Goal: Task Accomplishment & Management: Manage account settings

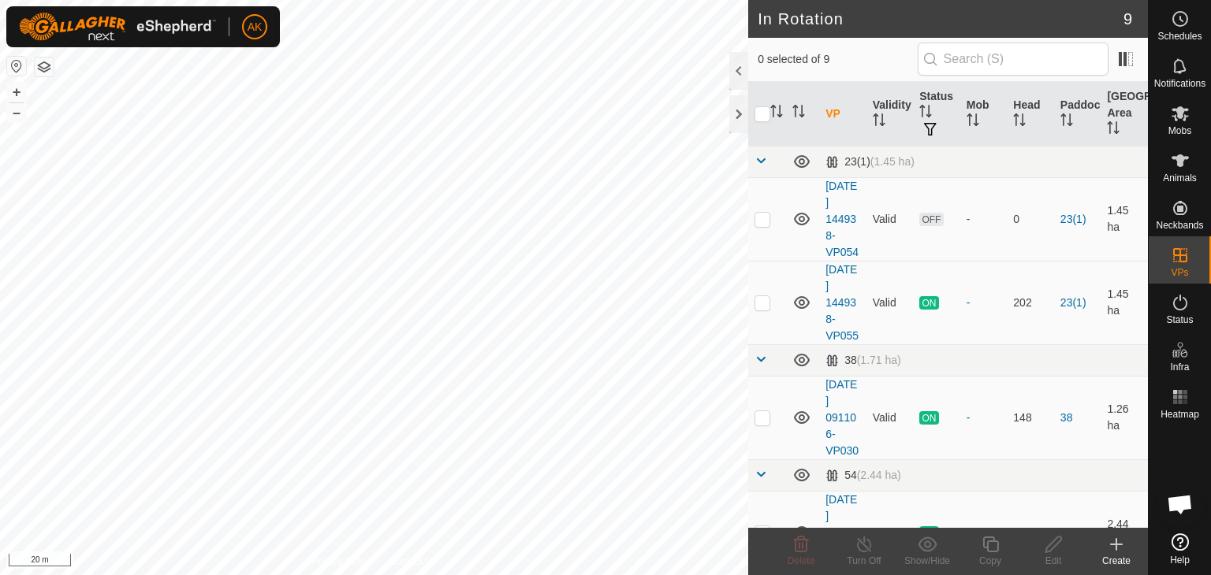
checkbox input "true"
checkbox input "false"
click at [803, 542] on icon at bounding box center [801, 545] width 15 height 16
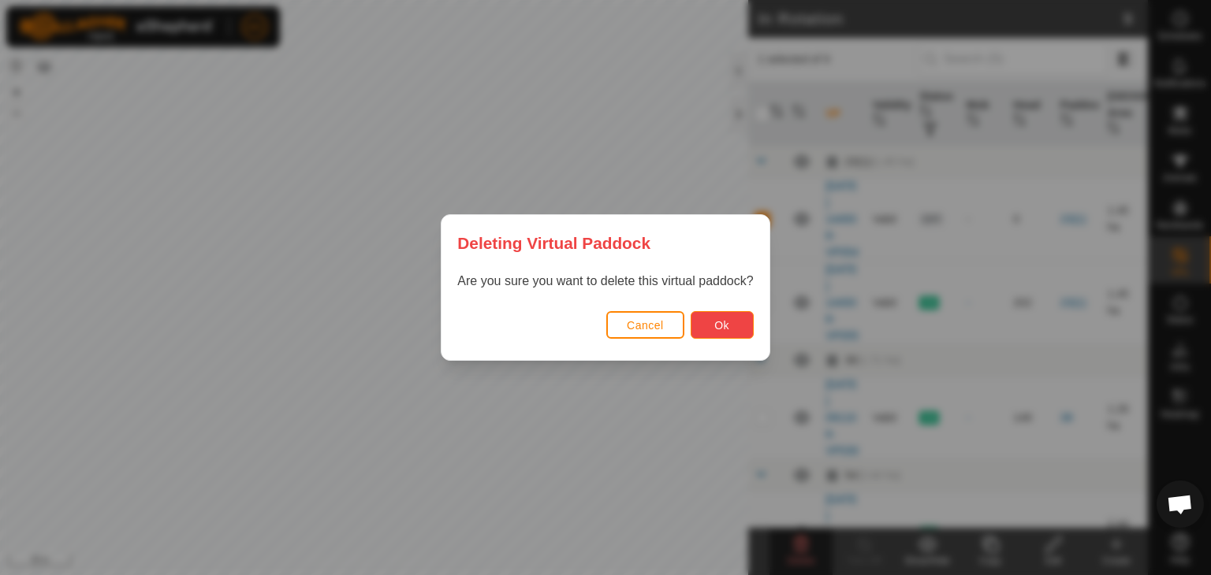
click at [706, 319] on button "Ok" at bounding box center [722, 325] width 63 height 28
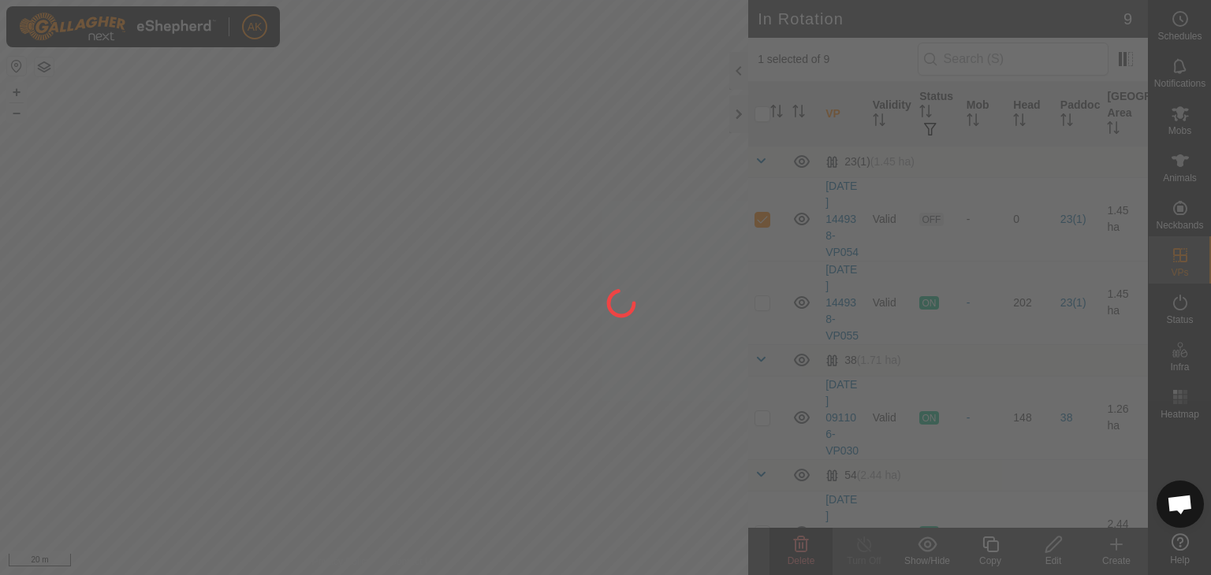
checkbox input "false"
click at [697, 541] on div at bounding box center [605, 287] width 1211 height 575
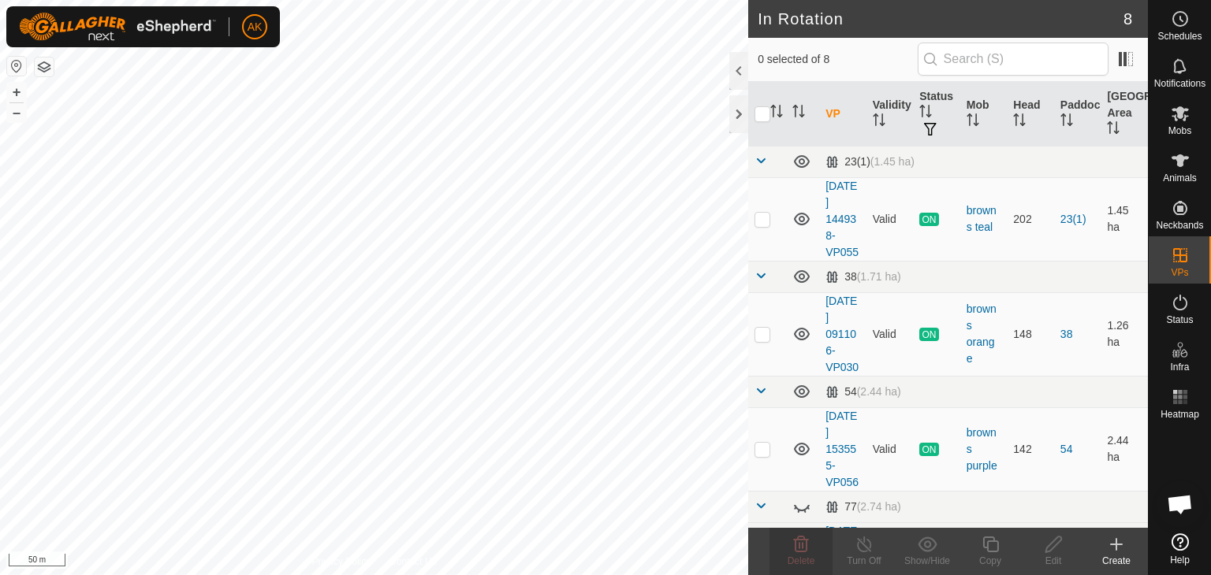
checkbox input "true"
click at [996, 552] on icon at bounding box center [990, 545] width 16 height 16
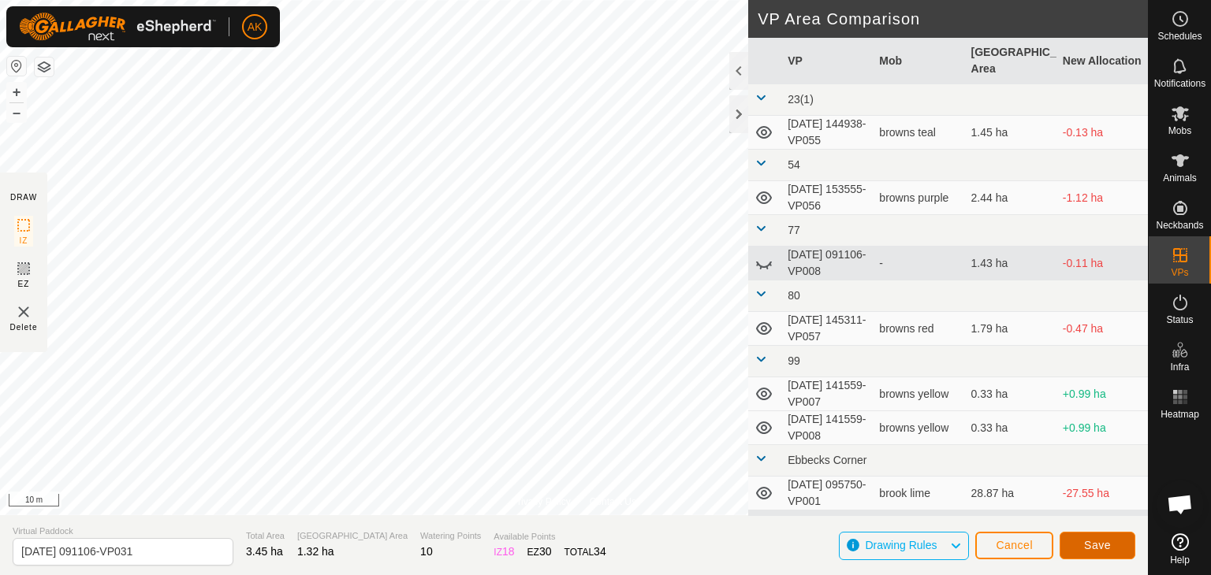
click at [1117, 540] on button "Save" at bounding box center [1097, 546] width 76 height 28
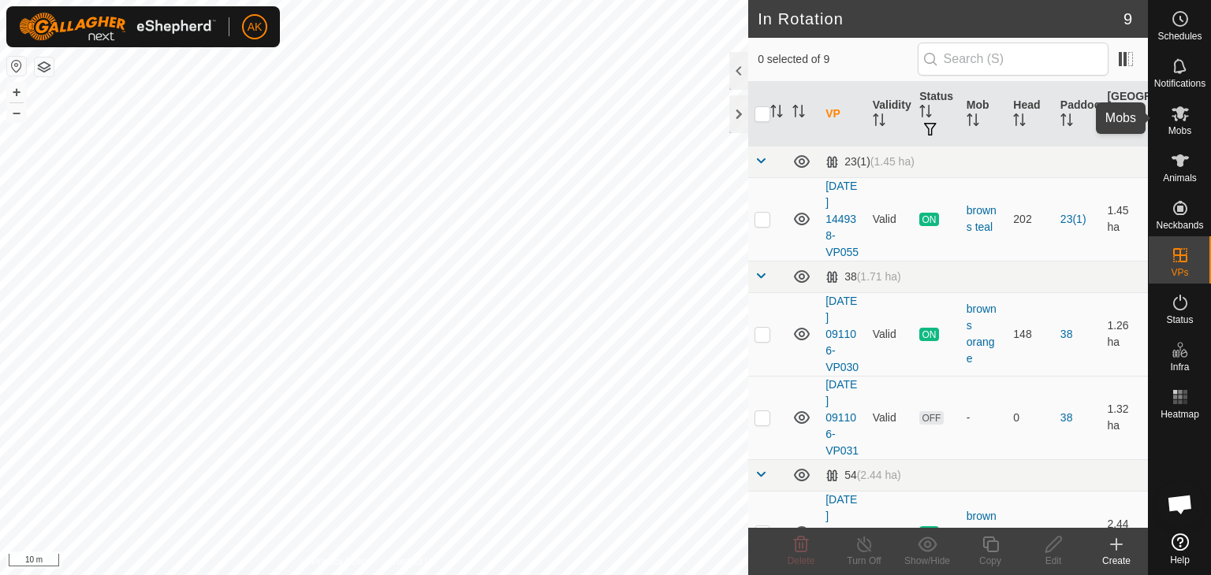
click at [1179, 111] on icon at bounding box center [1179, 113] width 17 height 15
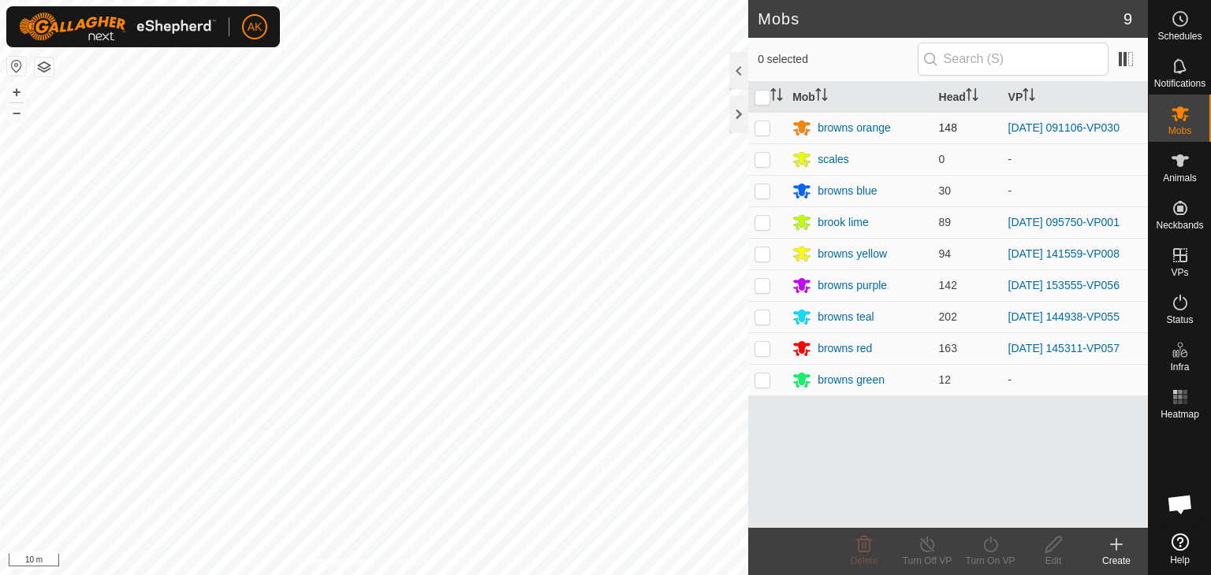
click at [762, 119] on td at bounding box center [767, 128] width 38 height 32
checkbox input "true"
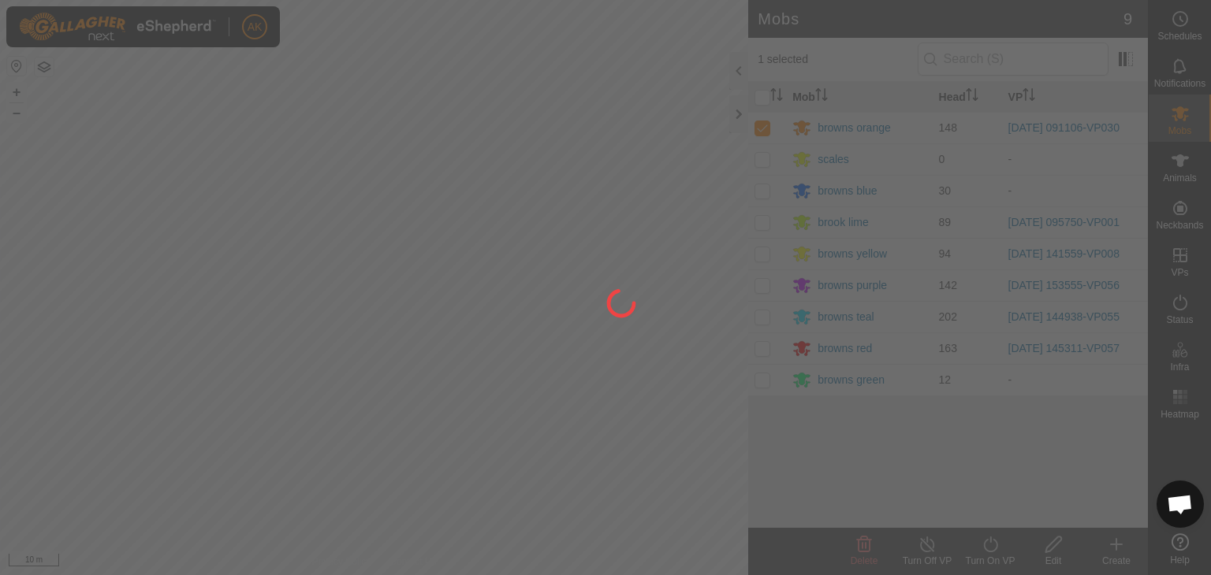
click at [985, 540] on div at bounding box center [605, 287] width 1211 height 575
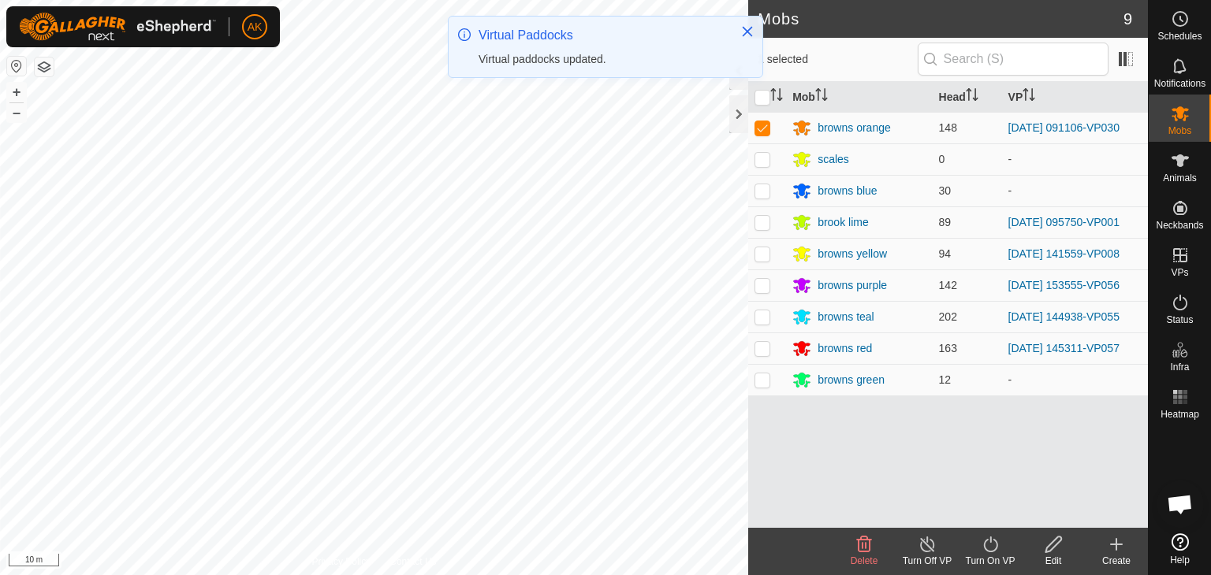
click at [988, 546] on icon at bounding box center [991, 544] width 20 height 19
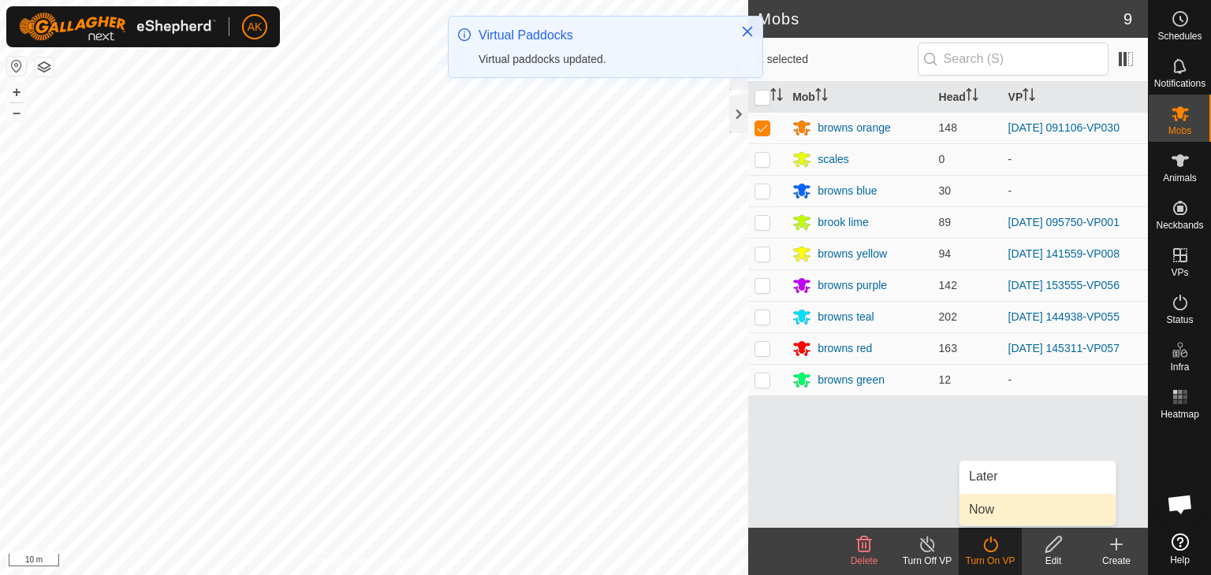
click at [987, 509] on link "Now" at bounding box center [1037, 510] width 156 height 32
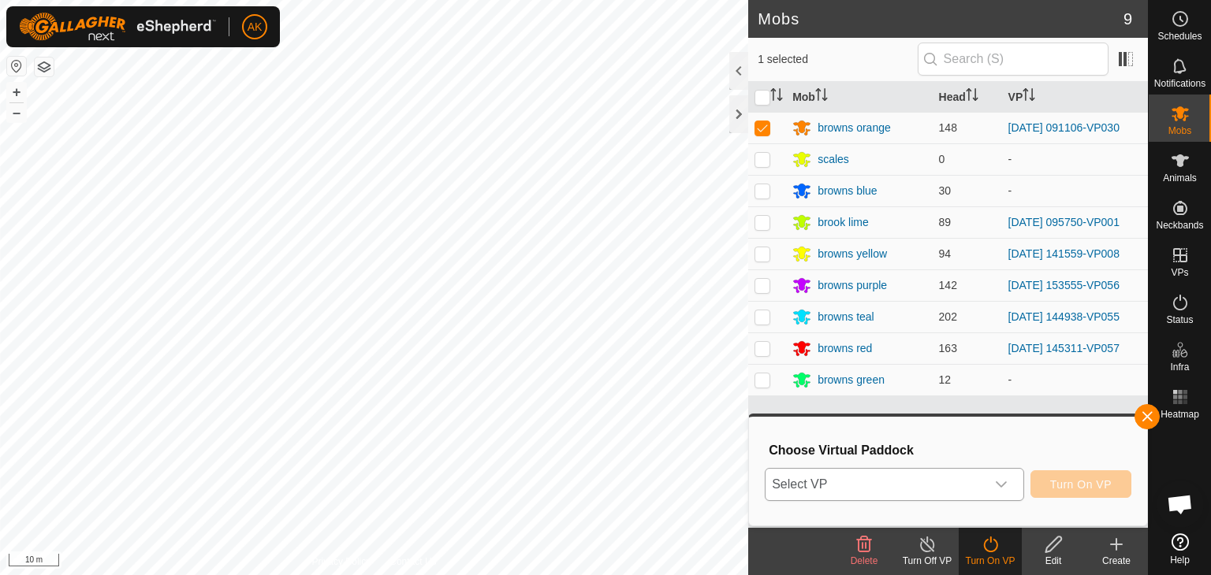
click at [999, 486] on icon "dropdown trigger" at bounding box center [1001, 485] width 13 height 13
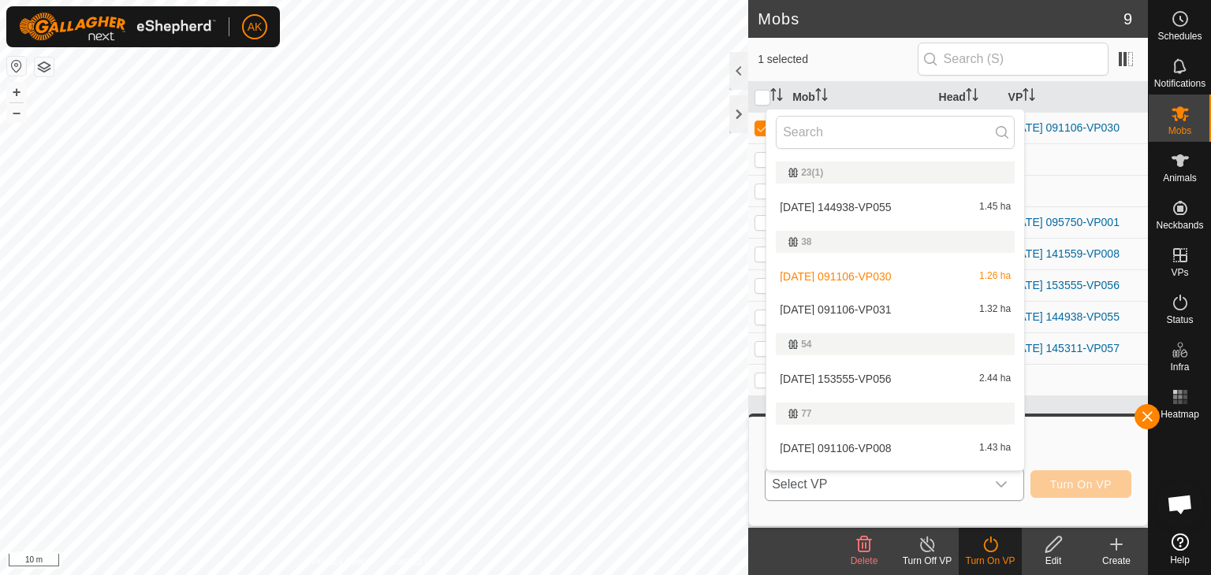
click at [871, 304] on li "[DATE] 091106-VP031 1.32 ha" at bounding box center [895, 310] width 258 height 32
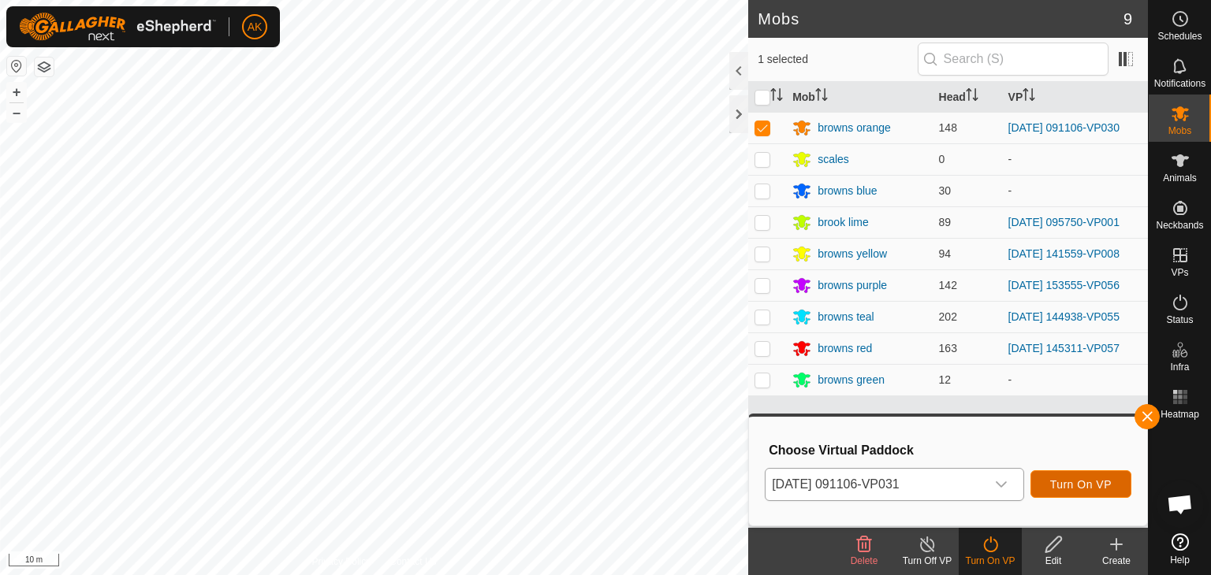
click at [1091, 475] on button "Turn On VP" at bounding box center [1080, 485] width 101 height 28
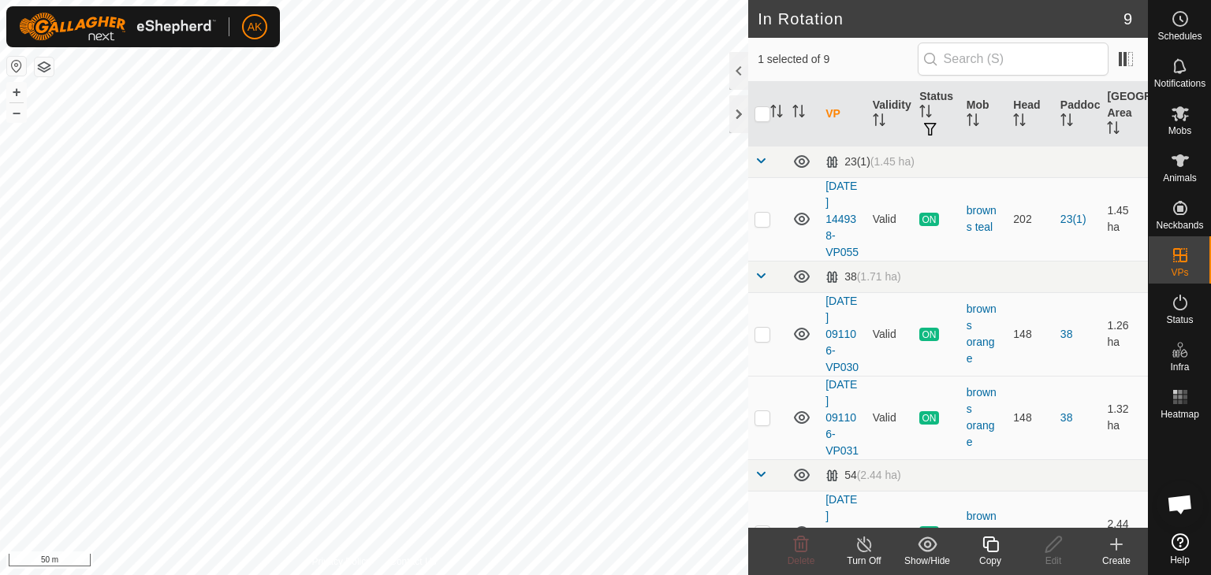
click at [984, 545] on icon at bounding box center [990, 545] width 16 height 16
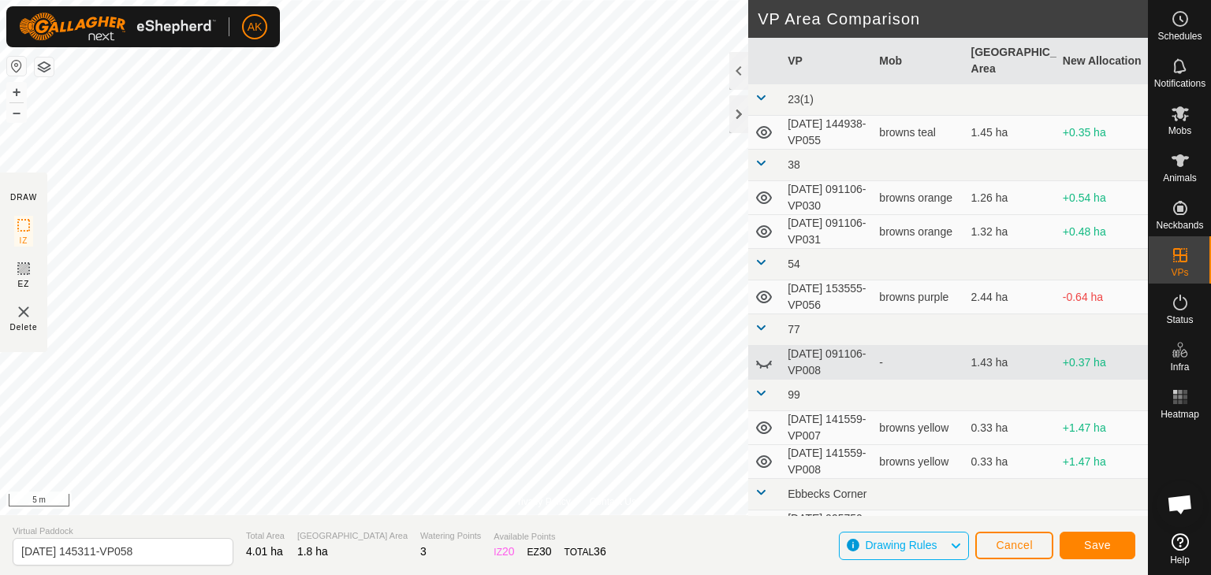
click at [766, 386] on div "Privacy Policy Contact Us Type: Inclusion Zone undefined Animal + – ⇧ i 5 m DRA…" at bounding box center [574, 287] width 1148 height 575
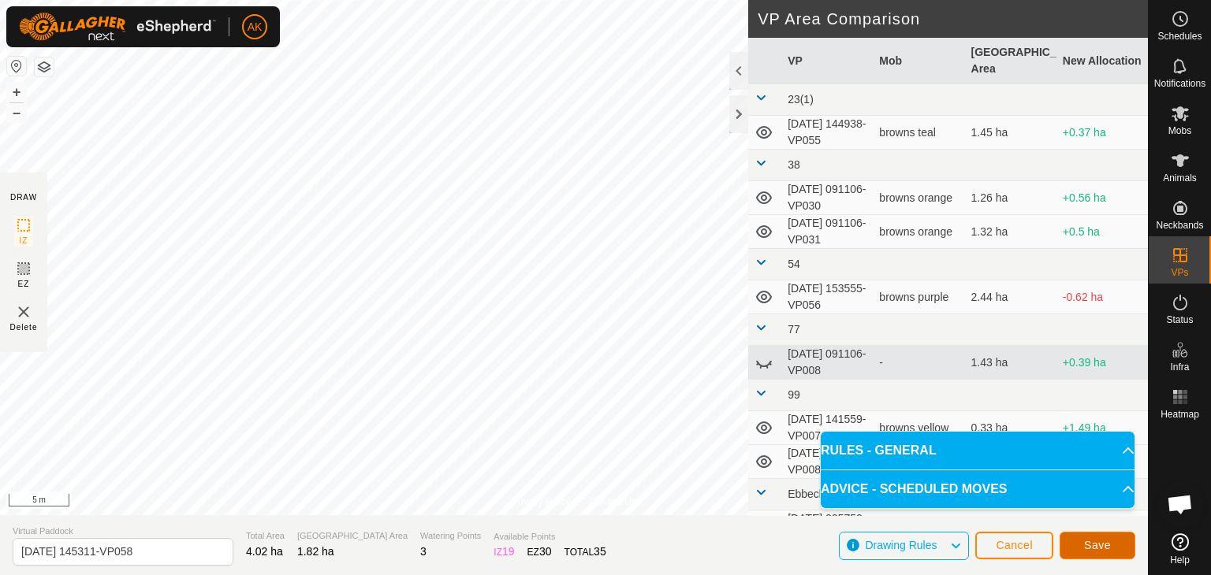
click at [1078, 546] on button "Save" at bounding box center [1097, 546] width 76 height 28
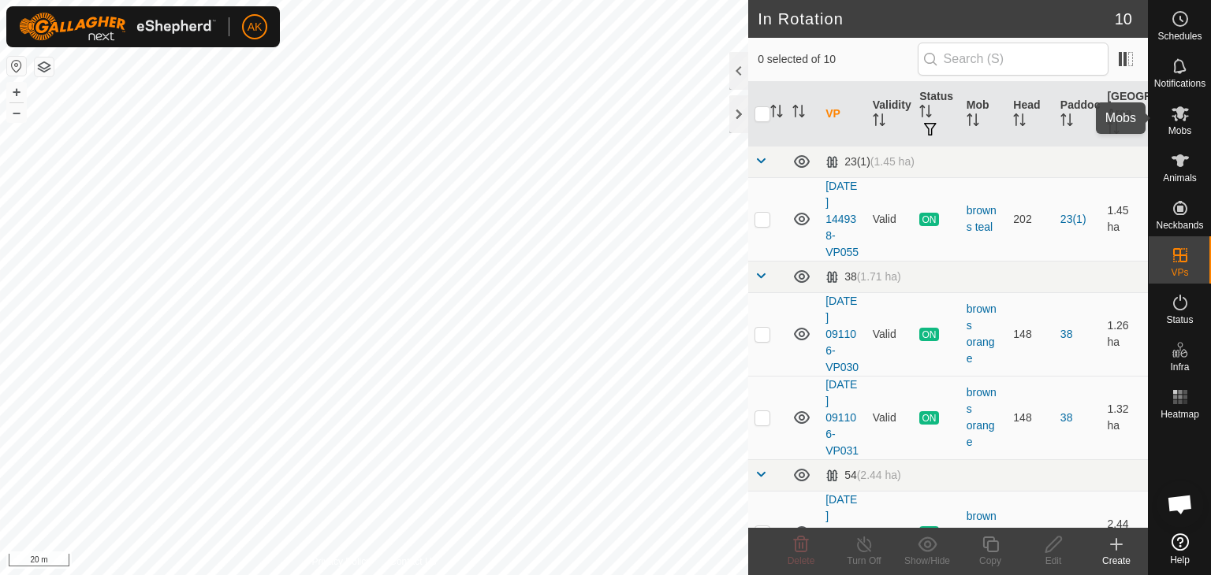
click at [1182, 111] on icon at bounding box center [1179, 113] width 17 height 15
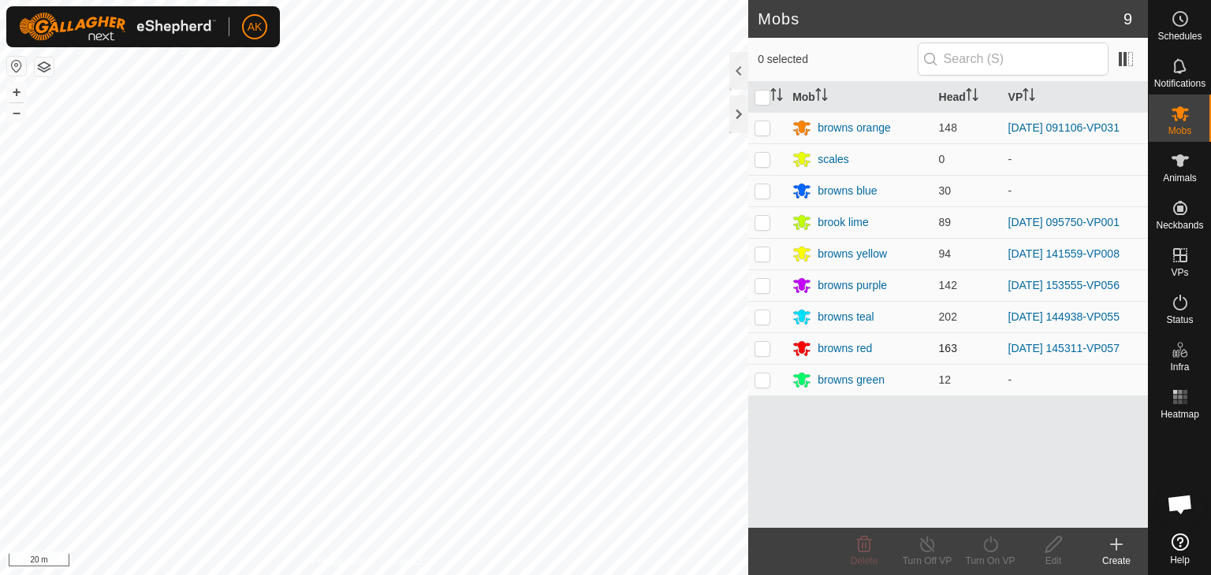
click at [754, 349] on p-checkbox at bounding box center [762, 348] width 16 height 13
checkbox input "true"
click at [984, 553] on icon at bounding box center [991, 544] width 20 height 19
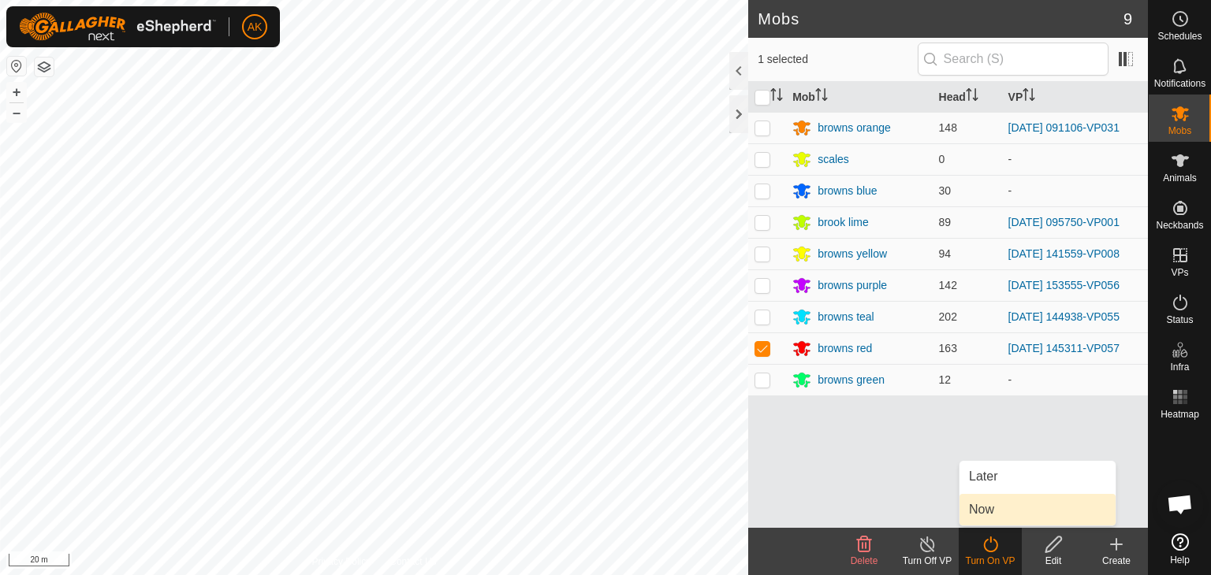
click at [995, 512] on link "Now" at bounding box center [1037, 510] width 156 height 32
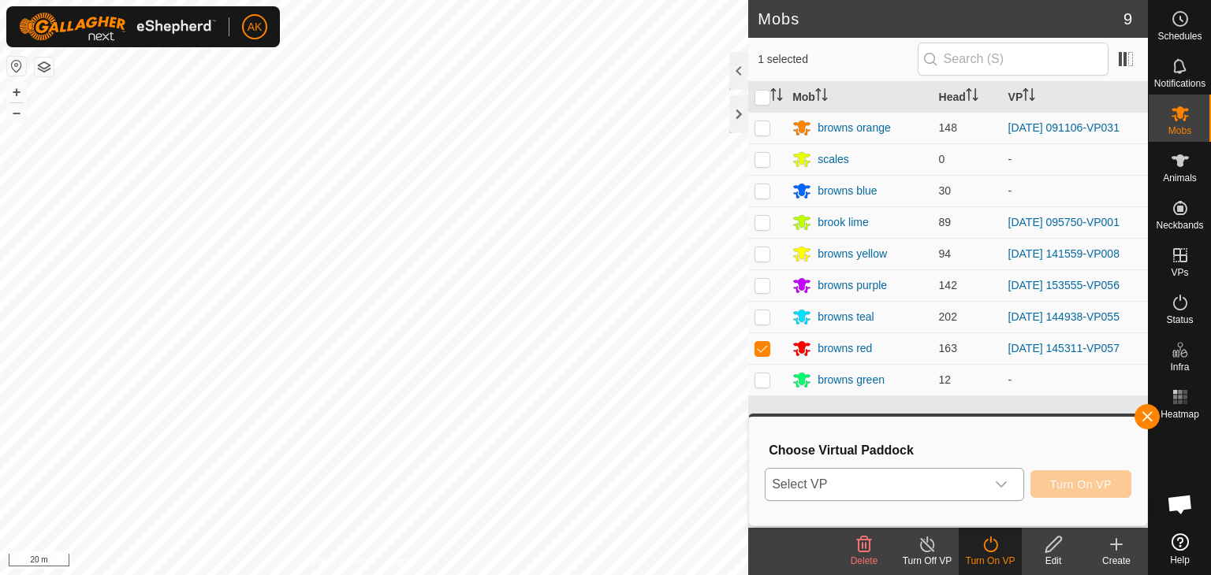
click at [963, 480] on span "Select VP" at bounding box center [875, 485] width 220 height 32
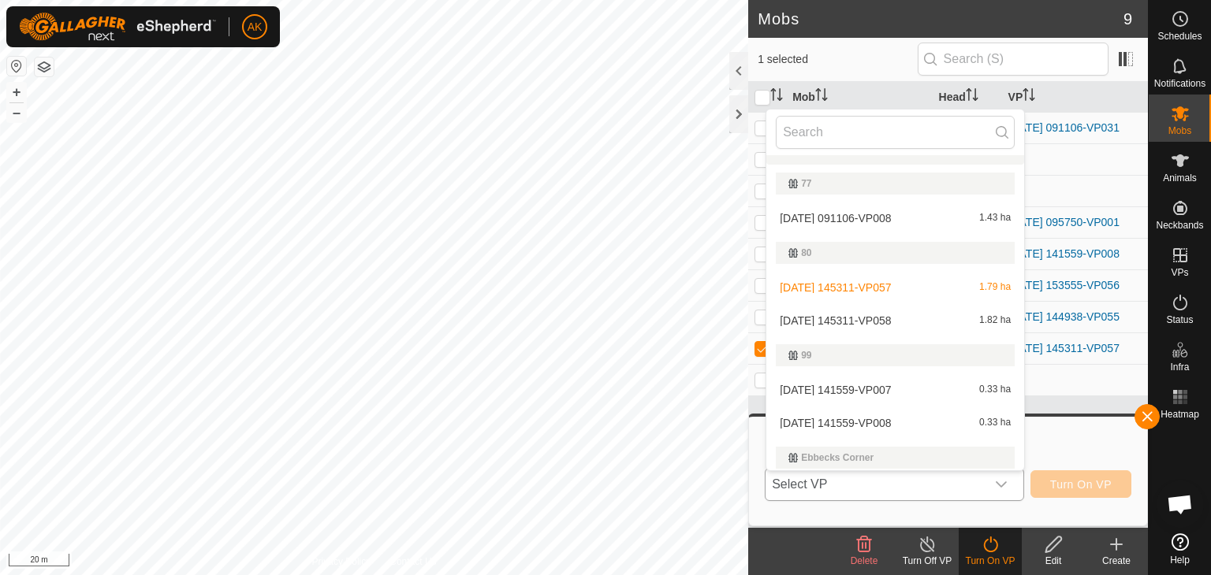
scroll to position [236, 0]
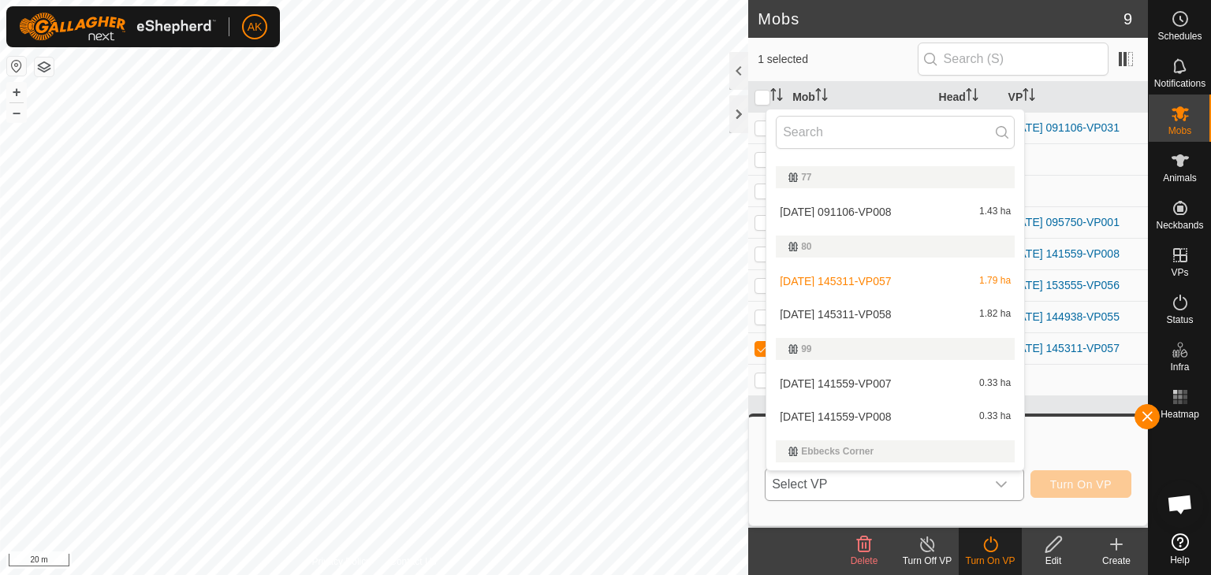
click at [888, 305] on li "[DATE] 145311-VP058 1.82 ha" at bounding box center [895, 315] width 258 height 32
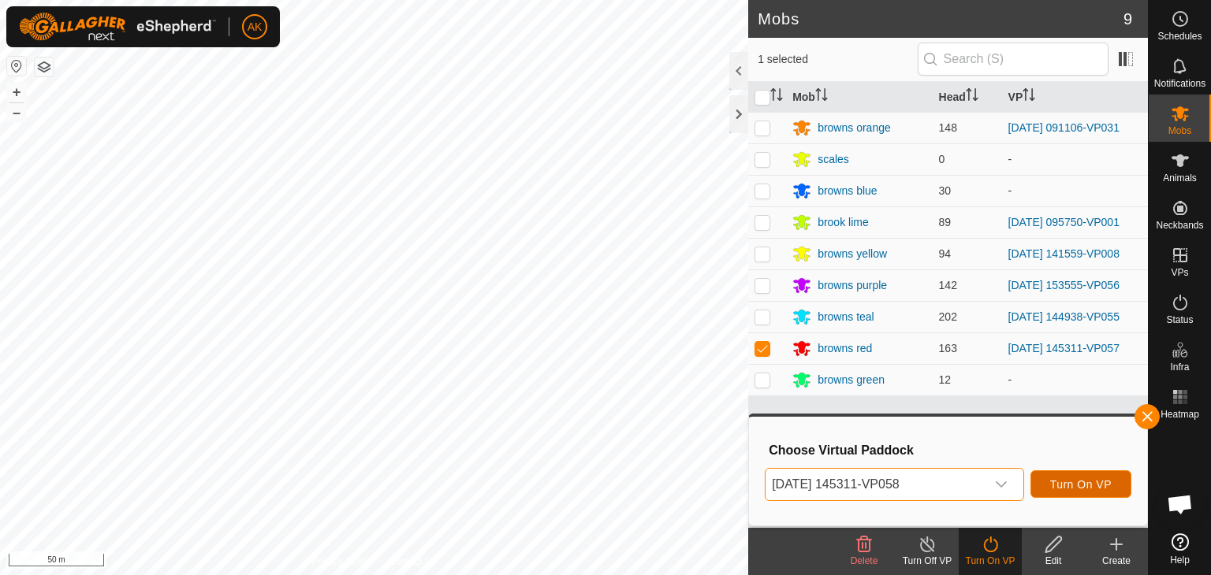
click at [1100, 496] on button "Turn On VP" at bounding box center [1080, 485] width 101 height 28
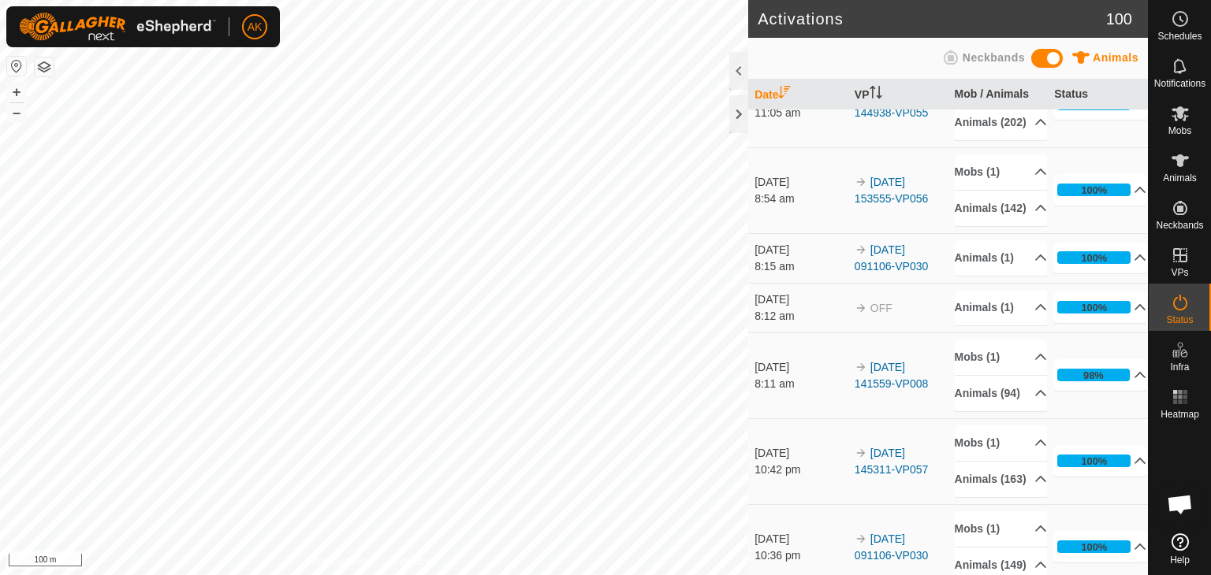
scroll to position [315, 0]
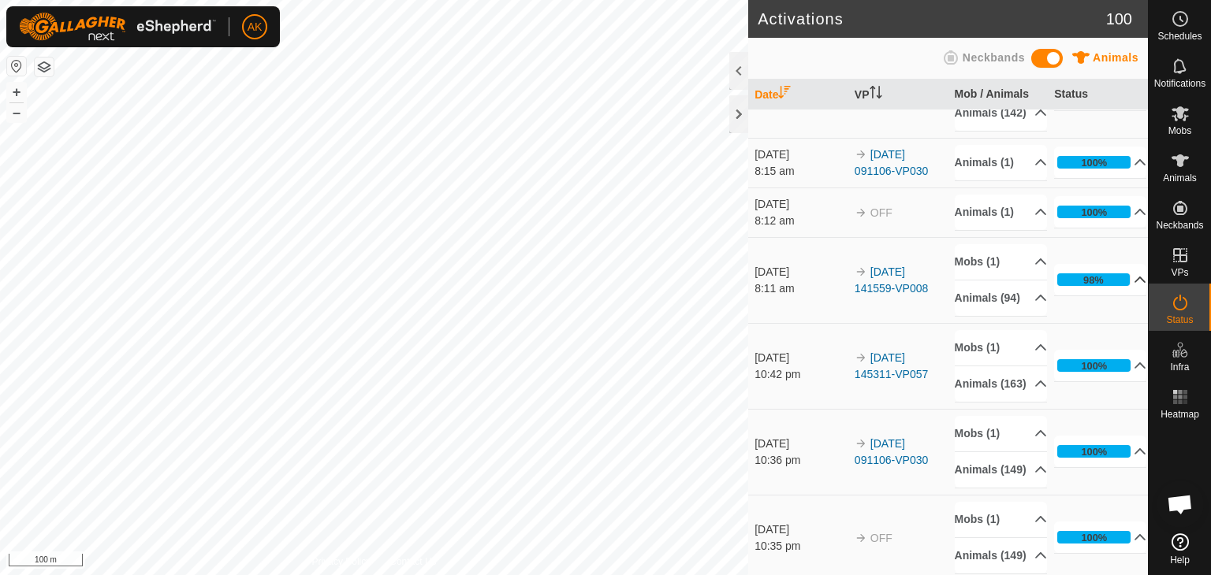
click at [1134, 286] on icon at bounding box center [1140, 280] width 13 height 13
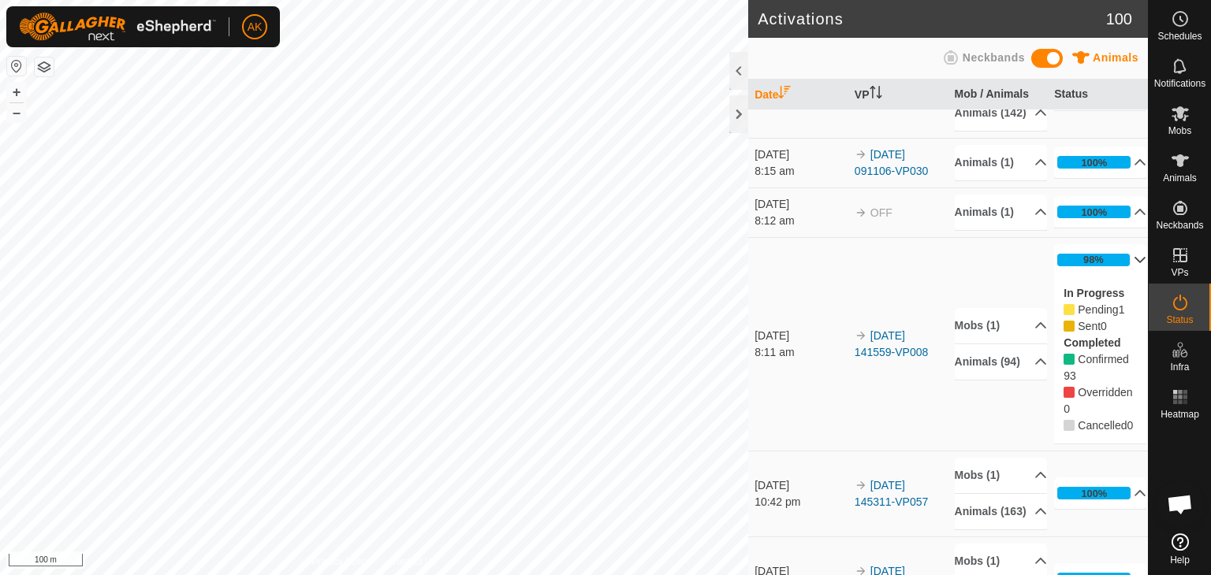
click at [1116, 276] on p-accordion-header "98%" at bounding box center [1100, 260] width 92 height 32
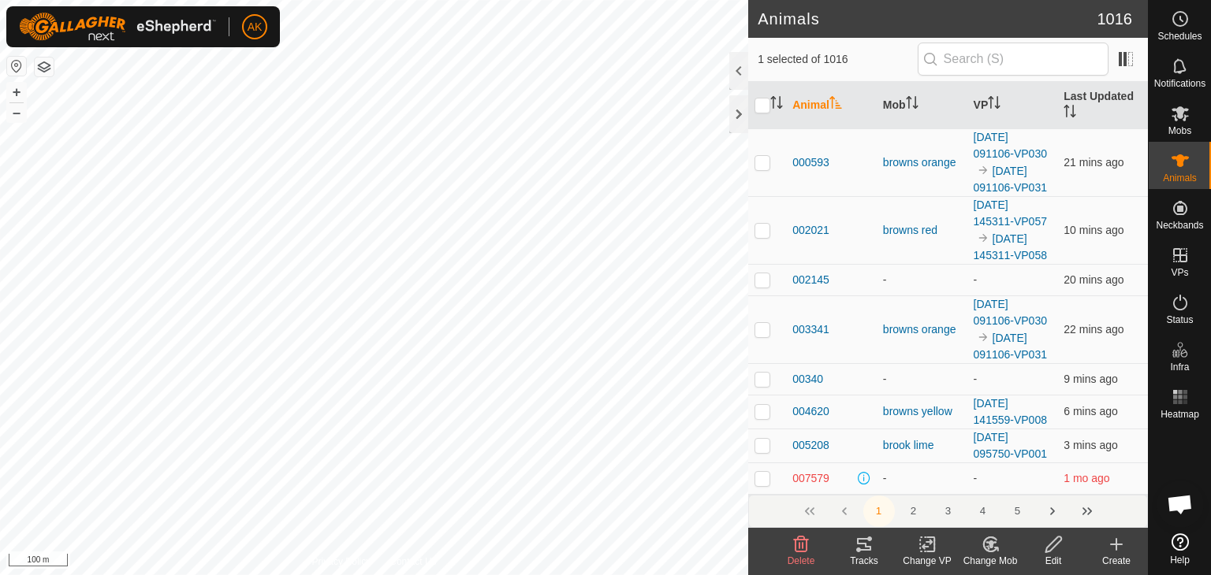
click at [992, 549] on icon at bounding box center [991, 544] width 20 height 19
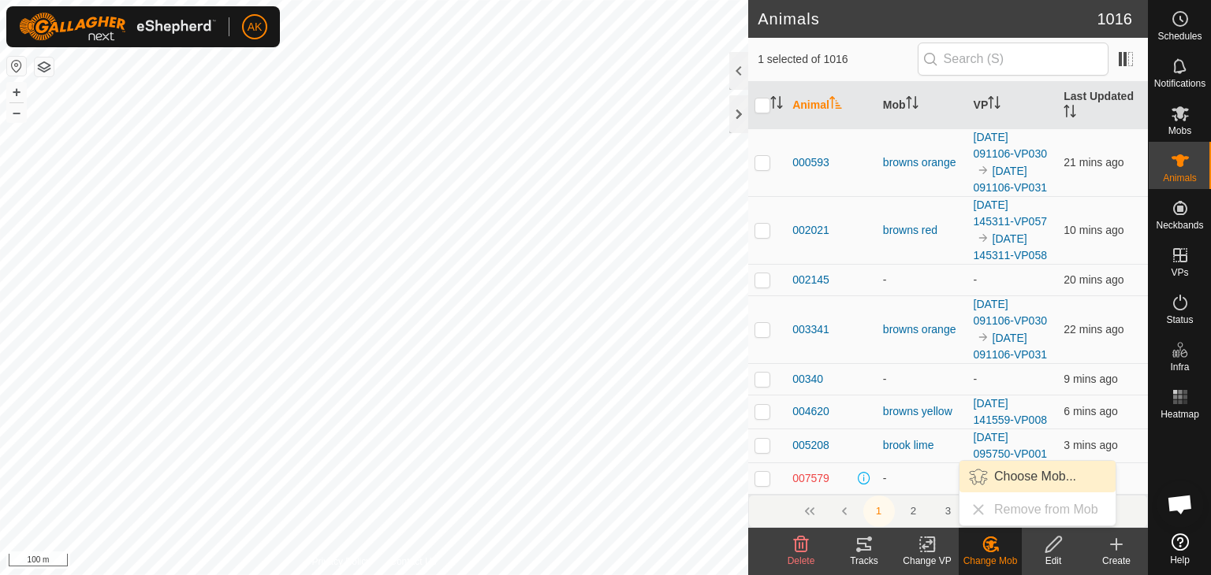
click at [1014, 478] on link "Choose Mob..." at bounding box center [1037, 477] width 156 height 32
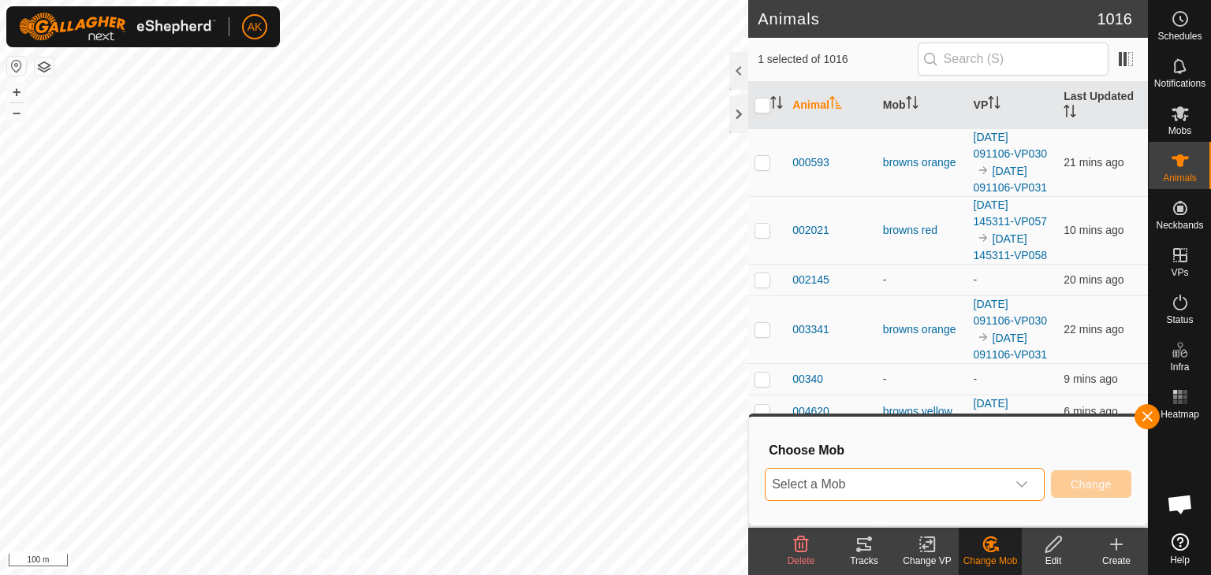
click at [1005, 486] on span "Select a Mob" at bounding box center [885, 485] width 240 height 32
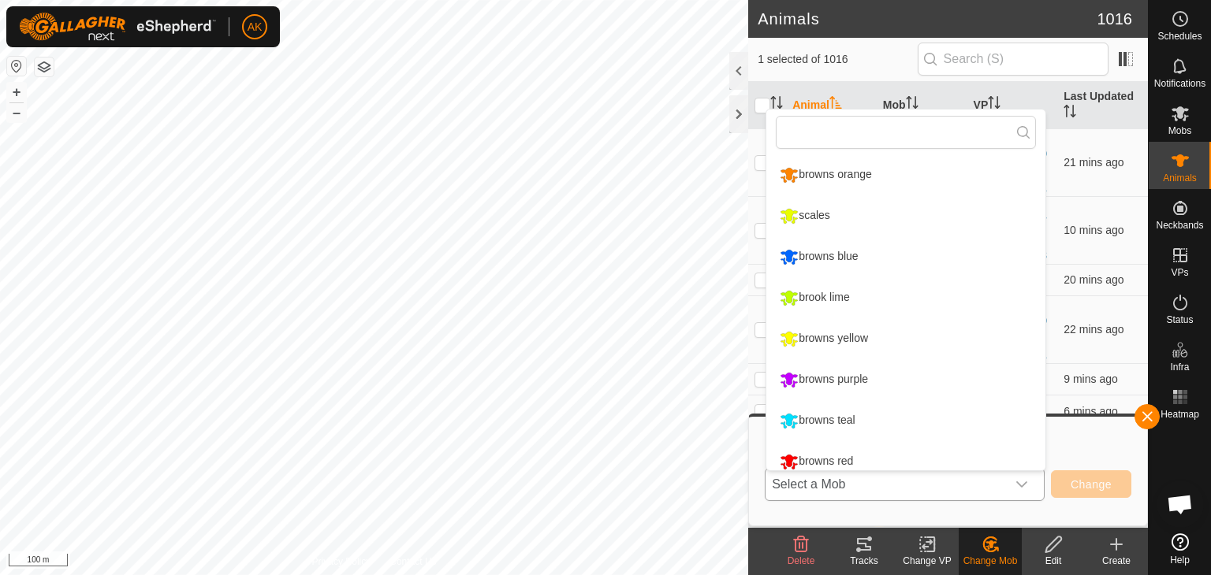
click at [806, 173] on li "browns orange" at bounding box center [905, 174] width 279 height 39
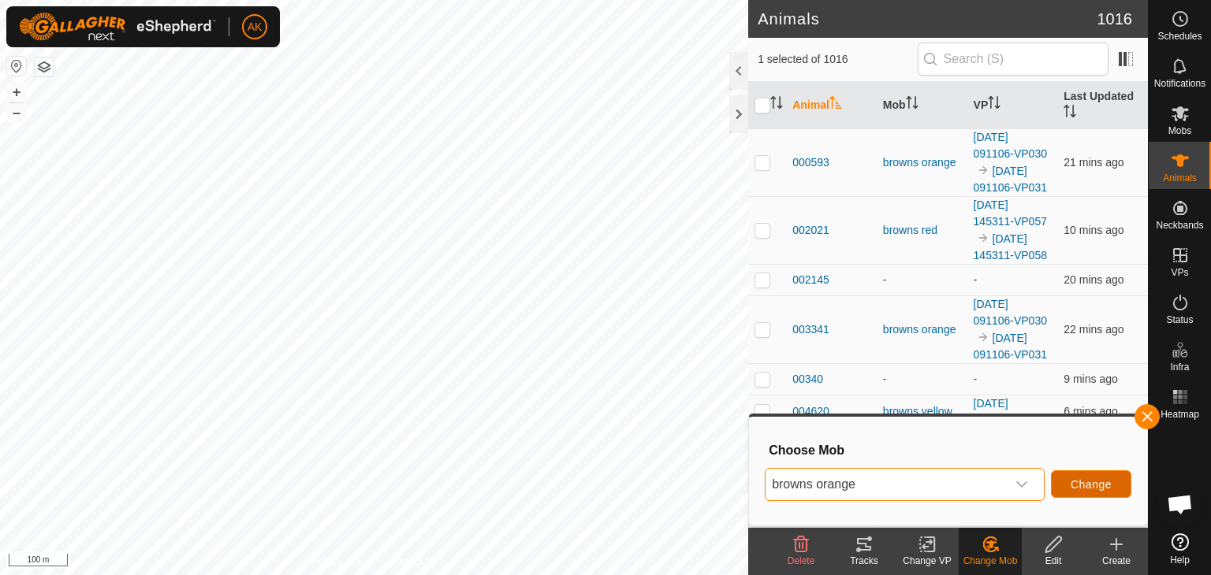
click at [1100, 486] on span "Change" at bounding box center [1091, 485] width 41 height 13
